Goal: Transaction & Acquisition: Book appointment/travel/reservation

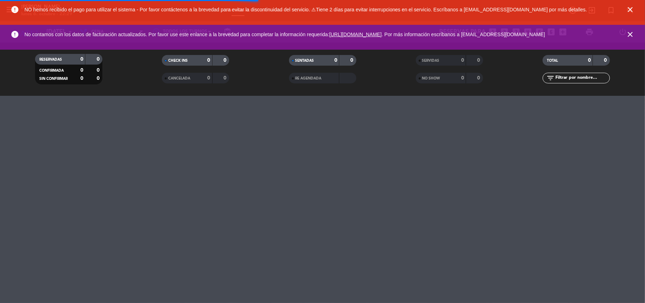
click at [639, 7] on span "close" at bounding box center [630, 9] width 19 height 19
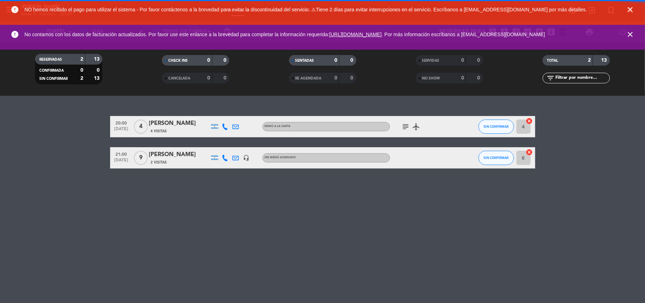
click at [631, 10] on icon "close" at bounding box center [630, 9] width 9 height 9
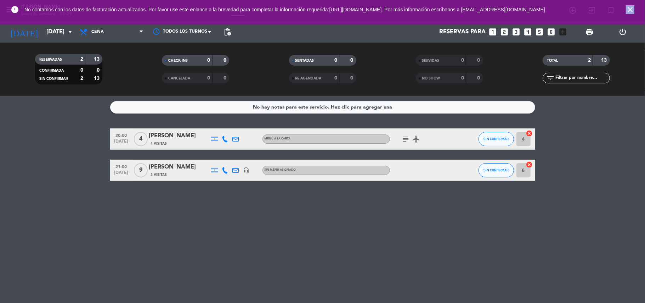
click at [631, 10] on icon "close" at bounding box center [630, 9] width 9 height 9
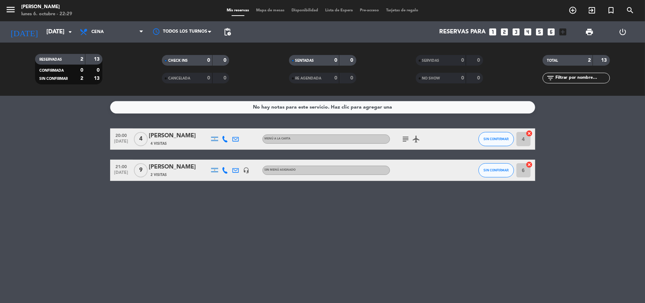
click at [164, 172] on span "2 Visitas" at bounding box center [159, 175] width 16 height 6
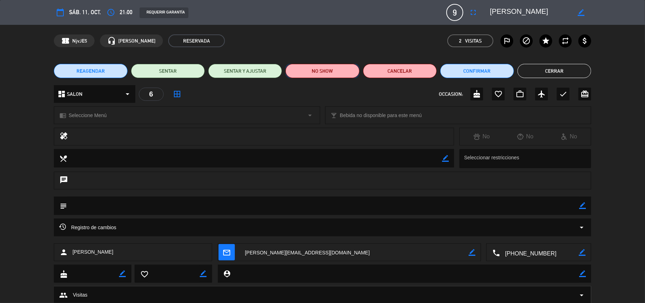
click at [315, 74] on button "NO SHOW" at bounding box center [323, 71] width 74 height 14
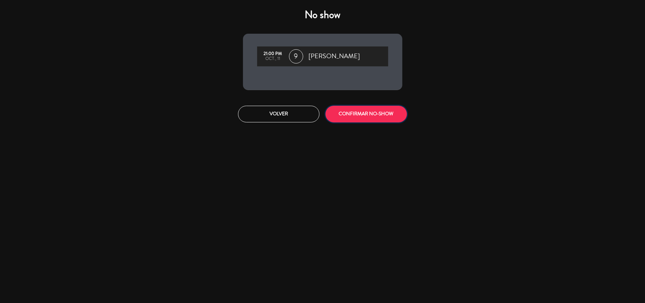
click at [339, 112] on button "CONFIRMAR NO-SHOW" at bounding box center [366, 114] width 81 height 17
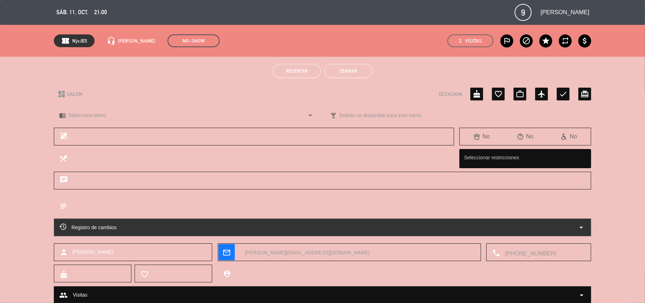
scroll to position [22, 0]
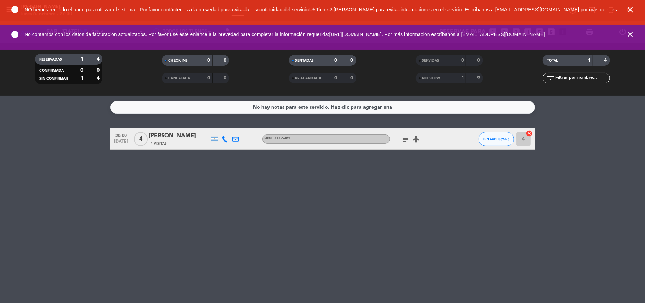
click at [632, 31] on icon "close" at bounding box center [630, 34] width 9 height 9
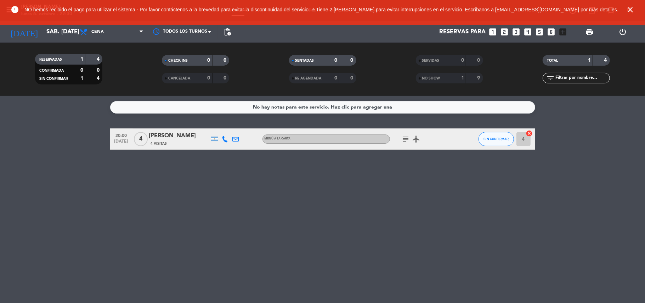
click at [634, 10] on icon "close" at bounding box center [630, 9] width 9 height 9
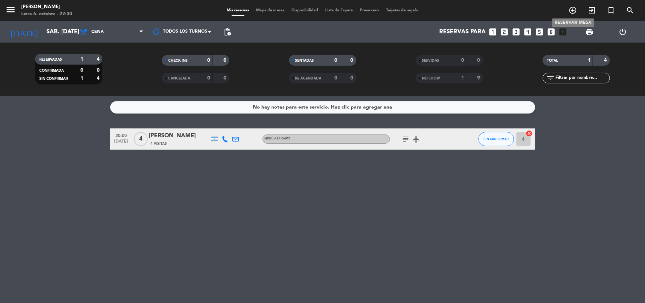
click at [575, 6] on icon "add_circle_outline" at bounding box center [573, 10] width 9 height 9
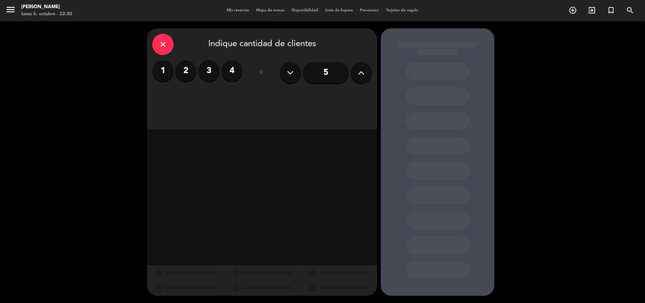
click at [348, 78] on div "5" at bounding box center [326, 72] width 92 height 25
click at [361, 77] on icon at bounding box center [361, 72] width 7 height 11
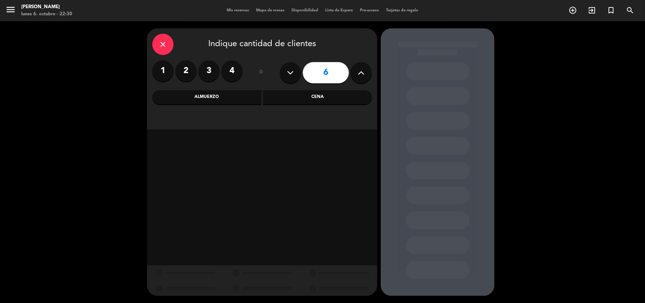
click at [361, 77] on icon at bounding box center [361, 72] width 7 height 11
type input "9"
click at [340, 96] on div "Cena" at bounding box center [317, 97] width 109 height 14
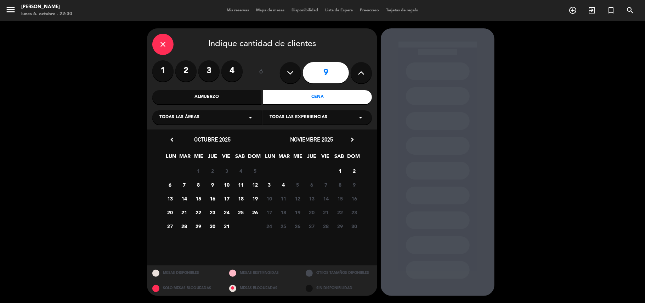
click at [242, 181] on span "11" at bounding box center [241, 185] width 12 height 12
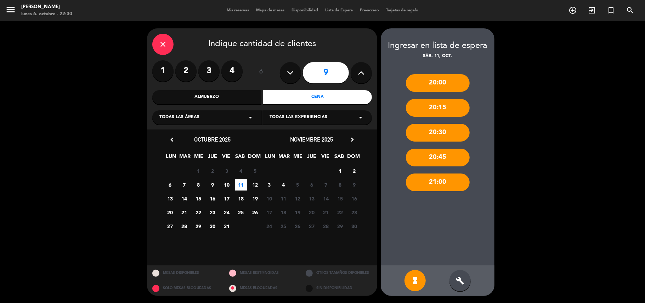
click at [465, 277] on div "build" at bounding box center [460, 280] width 21 height 21
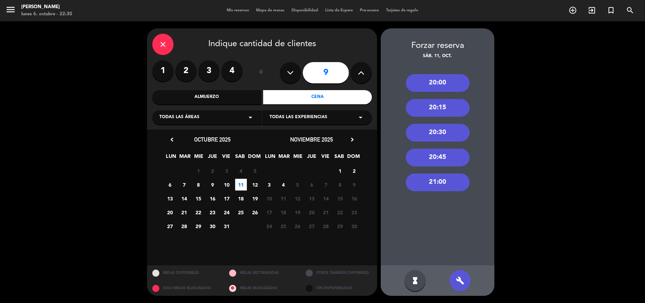
click at [446, 182] on div "21:00" at bounding box center [438, 182] width 64 height 18
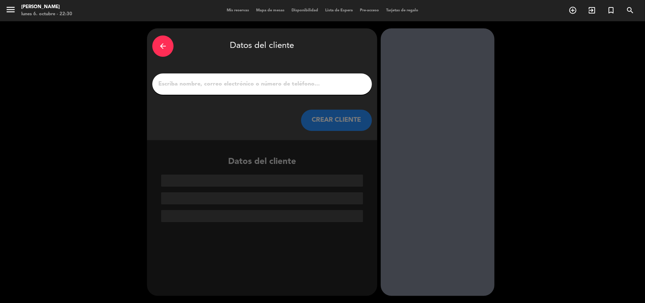
click at [267, 83] on input "1" at bounding box center [262, 84] width 209 height 10
type input "v"
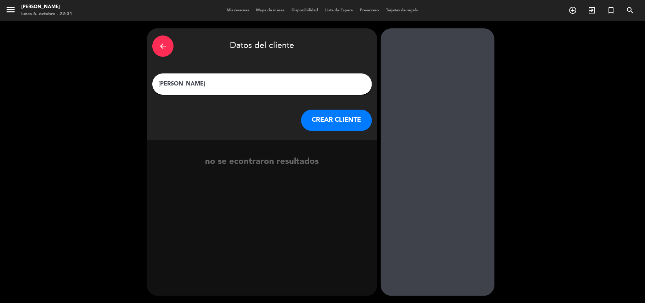
type input "[PERSON_NAME]"
click at [345, 116] on button "CREAR CLIENTE" at bounding box center [336, 119] width 71 height 21
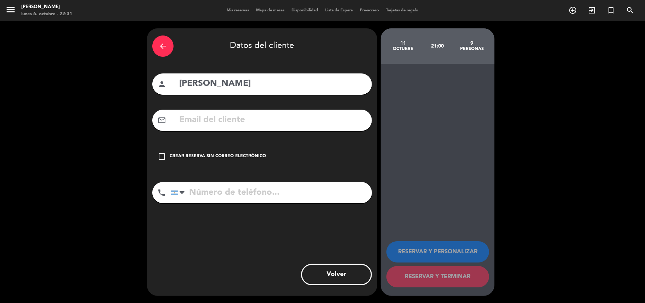
click at [259, 121] on input "text" at bounding box center [273, 120] width 188 height 15
paste input "[EMAIL_ADDRESS][DOMAIN_NAME]"
click at [183, 124] on input "[EMAIL_ADDRESS][DOMAIN_NAME]" at bounding box center [273, 120] width 188 height 15
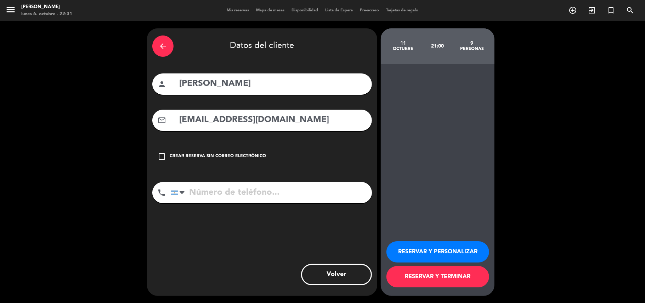
type input "[EMAIL_ADDRESS][DOMAIN_NAME]"
click at [247, 196] on input "tel" at bounding box center [271, 192] width 201 height 21
paste input "1136111822"
type input "1136111822"
click at [431, 253] on button "RESERVAR Y PERSONALIZAR" at bounding box center [438, 251] width 103 height 21
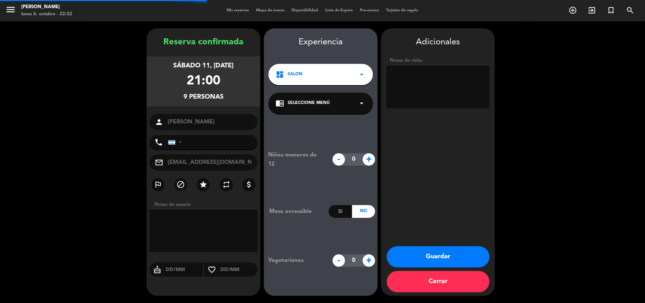
type input "[PHONE_NUMBER]"
click at [428, 254] on button "Guardar" at bounding box center [438, 256] width 103 height 21
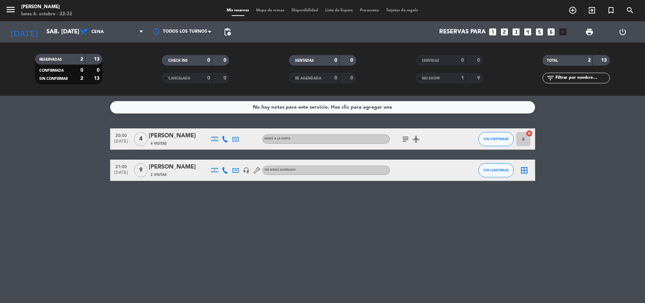
click at [235, 169] on icon at bounding box center [236, 170] width 6 height 6
click at [260, 169] on icon at bounding box center [257, 170] width 6 height 6
click at [258, 168] on icon at bounding box center [257, 170] width 6 height 6
click at [506, 168] on span "SIN CONFIRMAR" at bounding box center [496, 170] width 25 height 4
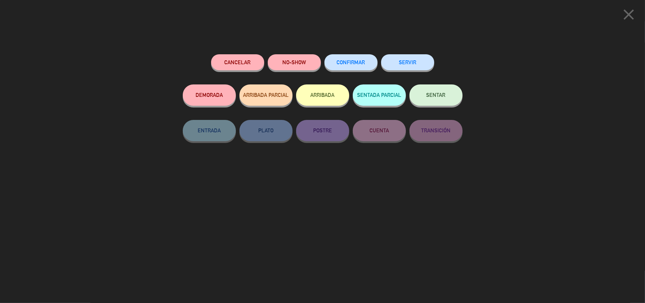
click at [535, 159] on div "close Cancelar NO-SHOW CONFIRMAR SERVIR DEMORADA ARRIBADA PARCIAL ARRIBADA SENT…" at bounding box center [322, 151] width 645 height 303
drag, startPoint x: 562, startPoint y: 247, endPoint x: 290, endPoint y: 174, distance: 281.8
click at [552, 241] on div "close Cancelar NO-SHOW CONFIRMAR SERVIR DEMORADA ARRIBADA PARCIAL ARRIBADA SENT…" at bounding box center [322, 151] width 645 height 303
